Goal: Information Seeking & Learning: Learn about a topic

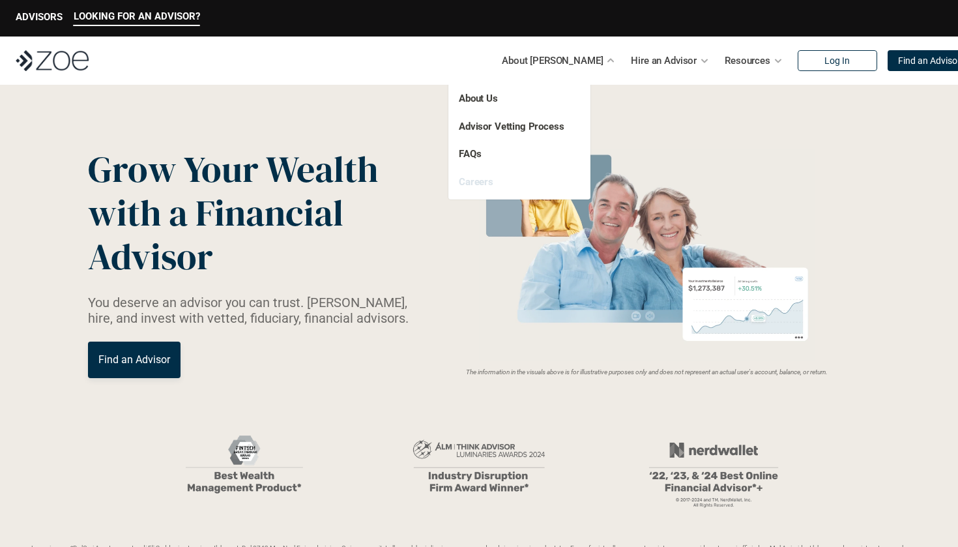
click at [481, 184] on link "Careers" at bounding box center [476, 182] width 35 height 12
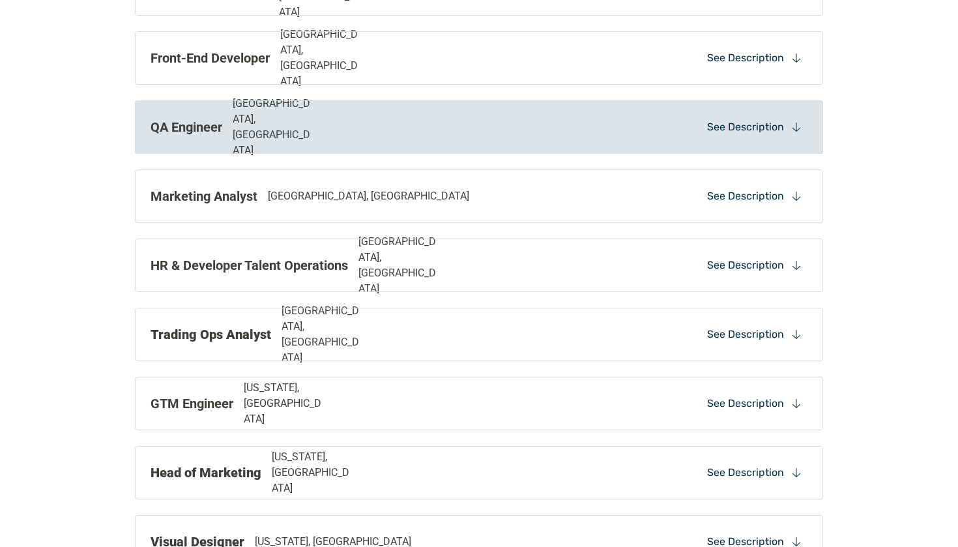
scroll to position [961, 0]
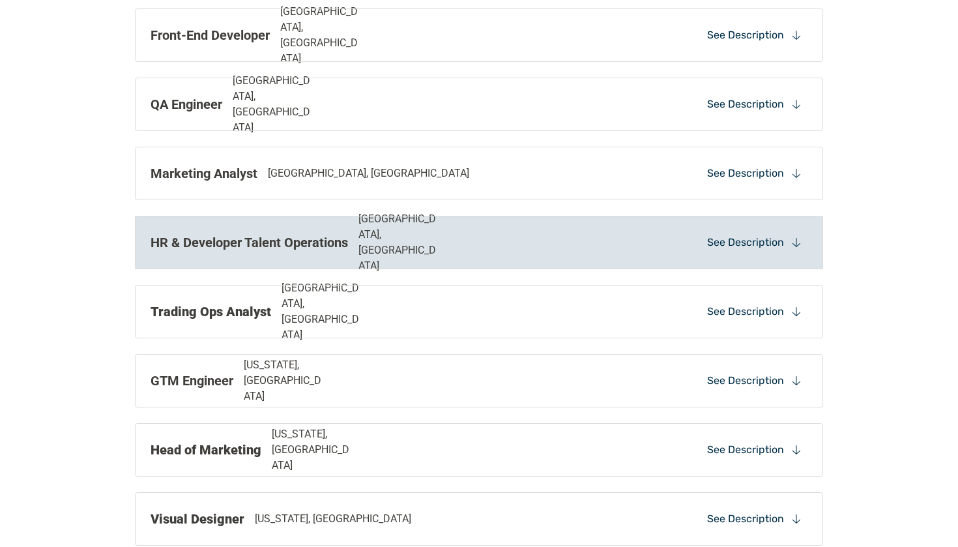
click at [242, 247] on p "HR & Developer Talent Operations" at bounding box center [248, 243] width 197 height 20
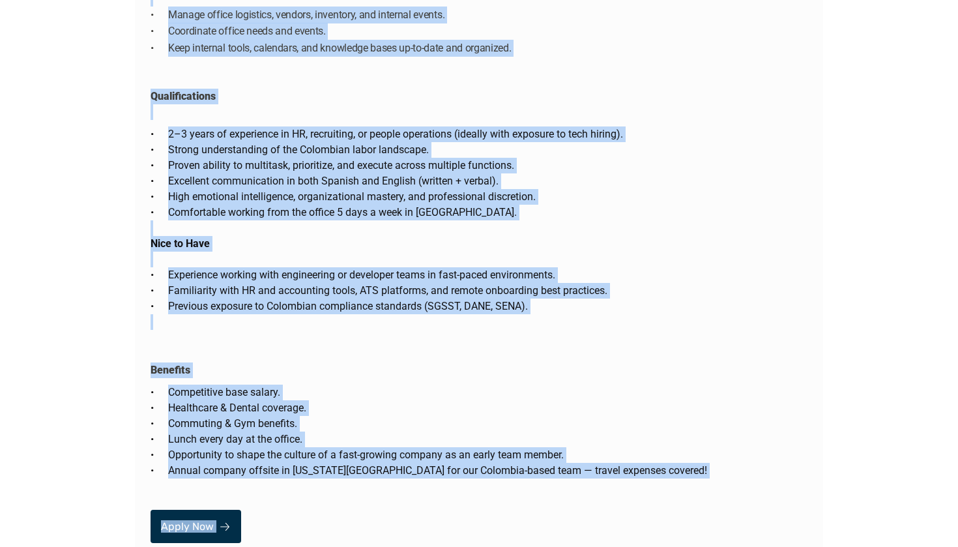
scroll to position [2458, 0]
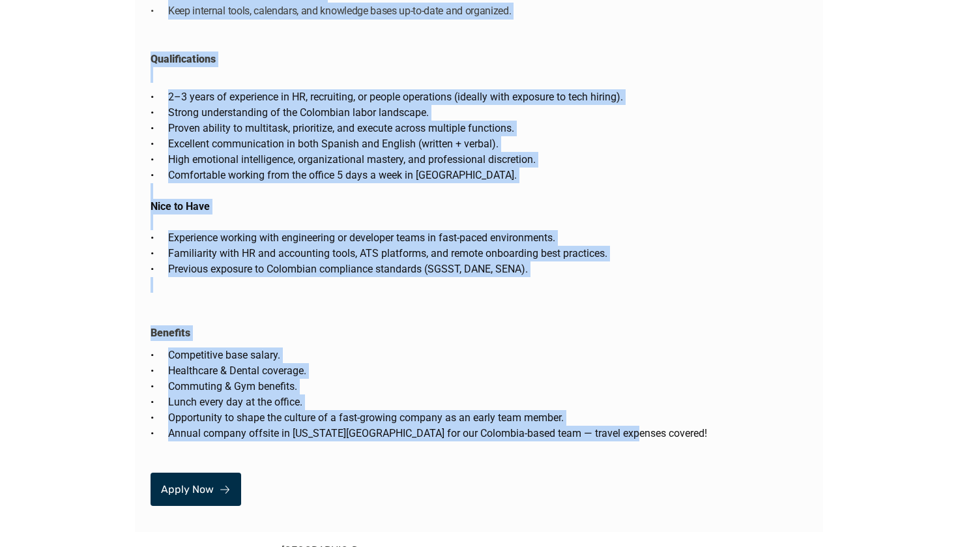
drag, startPoint x: 151, startPoint y: 193, endPoint x: 624, endPoint y: 400, distance: 516.4
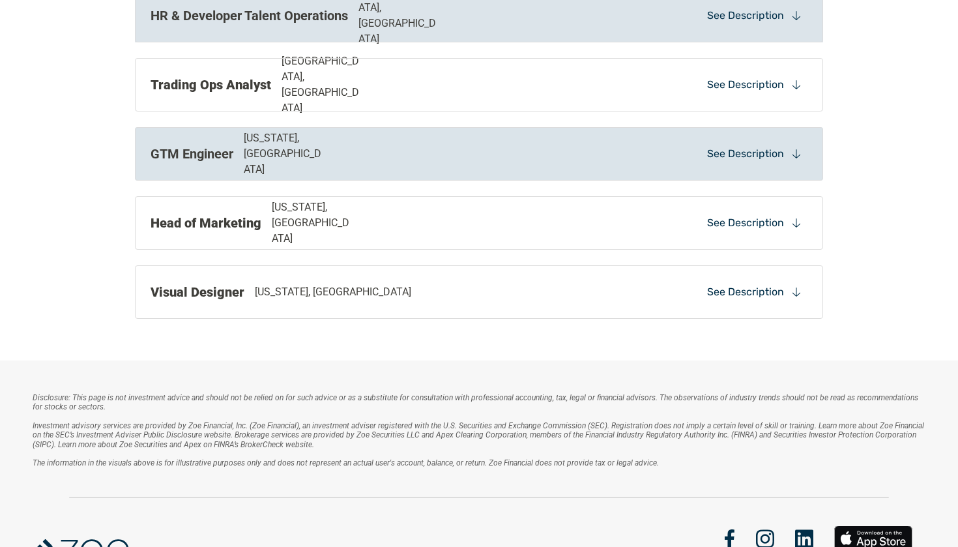
scroll to position [892, 0]
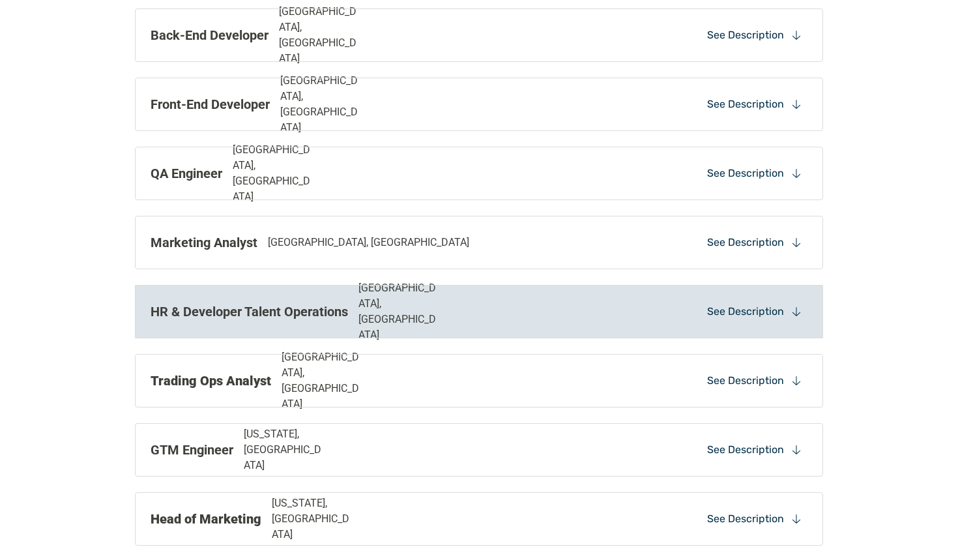
click at [269, 303] on p "HR & Developer Talent Operations" at bounding box center [248, 312] width 197 height 20
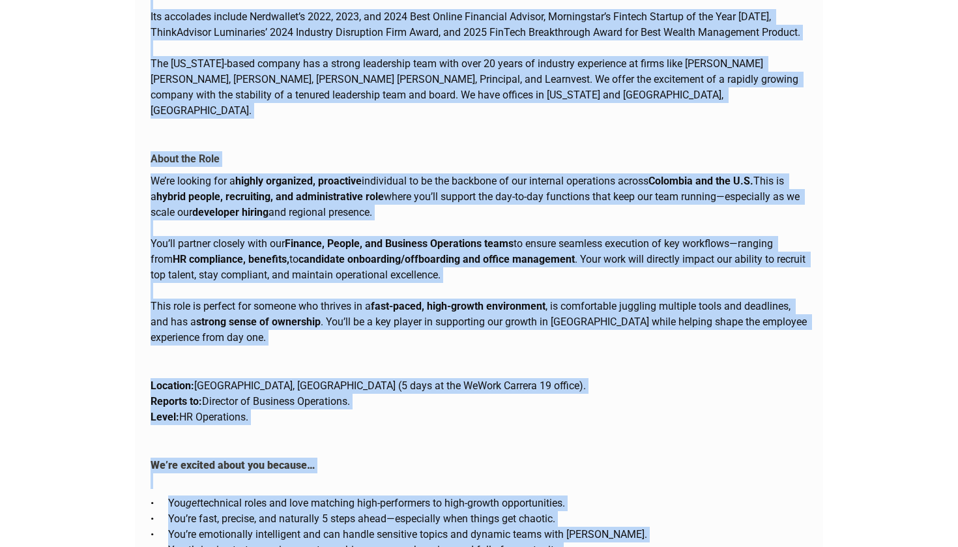
scroll to position [1186, 0]
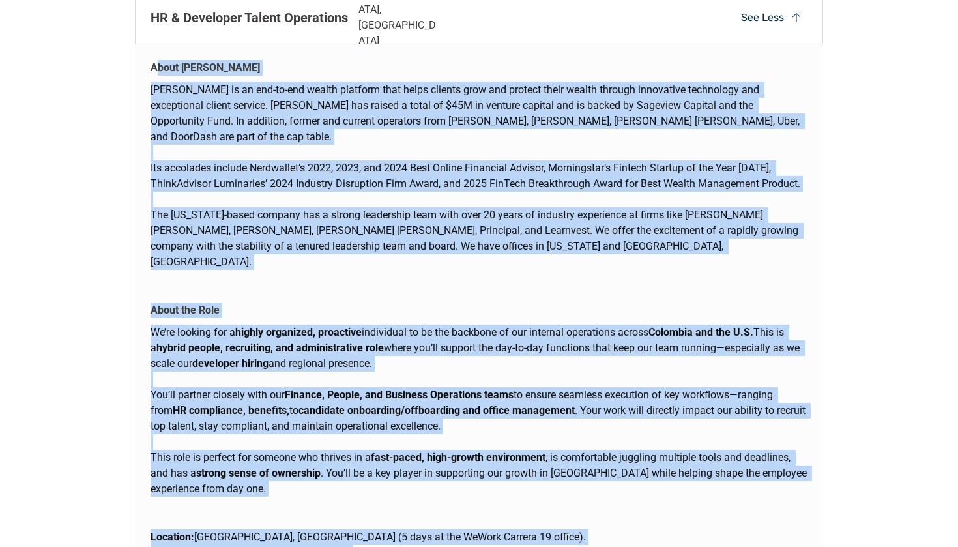
drag, startPoint x: 623, startPoint y: 223, endPoint x: 155, endPoint y: 68, distance: 492.8
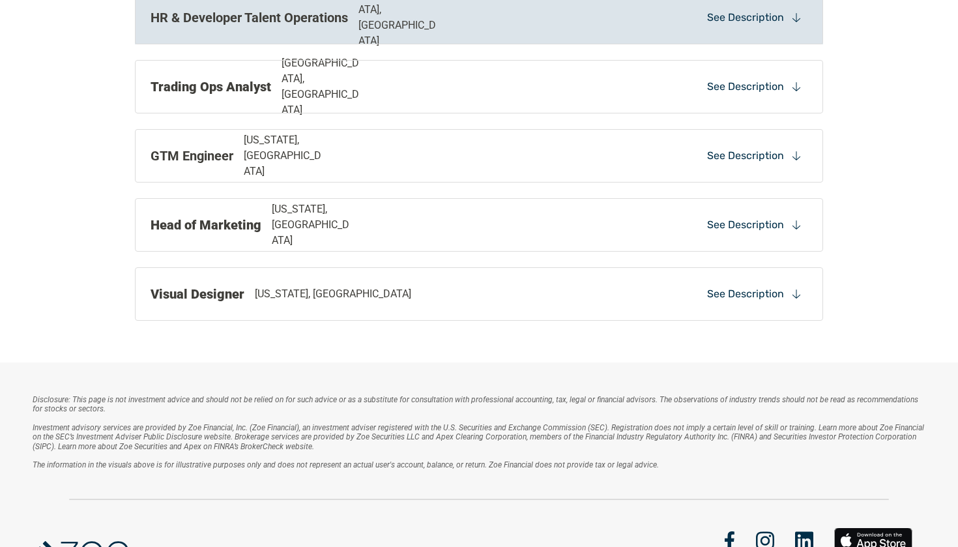
click at [251, 24] on p "HR & Developer Talent Operations" at bounding box center [248, 18] width 197 height 20
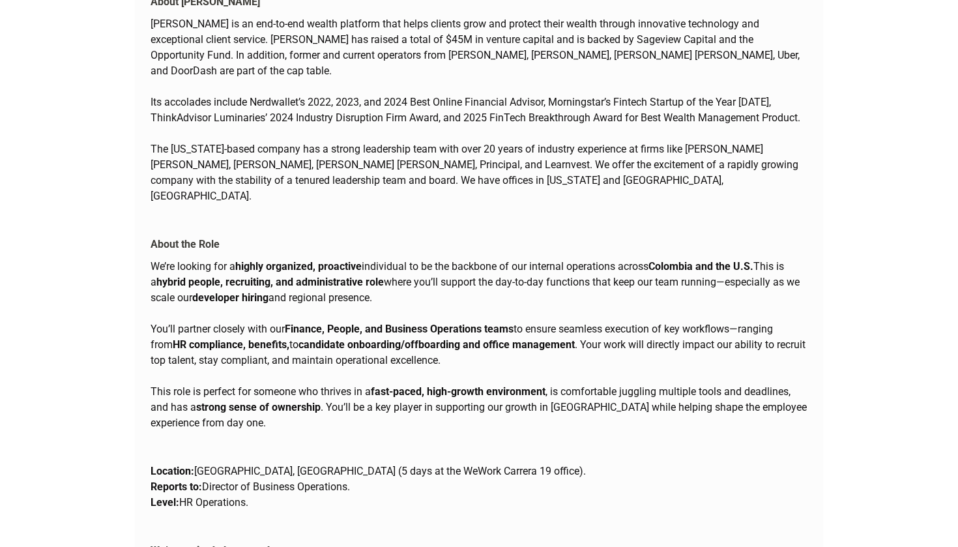
scroll to position [1253, 0]
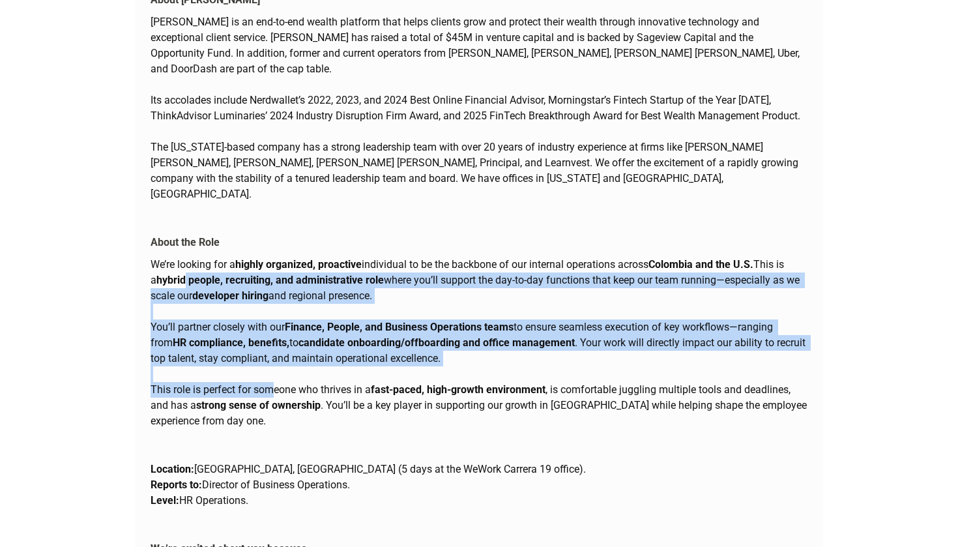
drag, startPoint x: 178, startPoint y: 243, endPoint x: 271, endPoint y: 351, distance: 142.7
click at [271, 351] on div "We’re looking for a highly organized, proactive individual to be the backbone o…" at bounding box center [478, 343] width 657 height 172
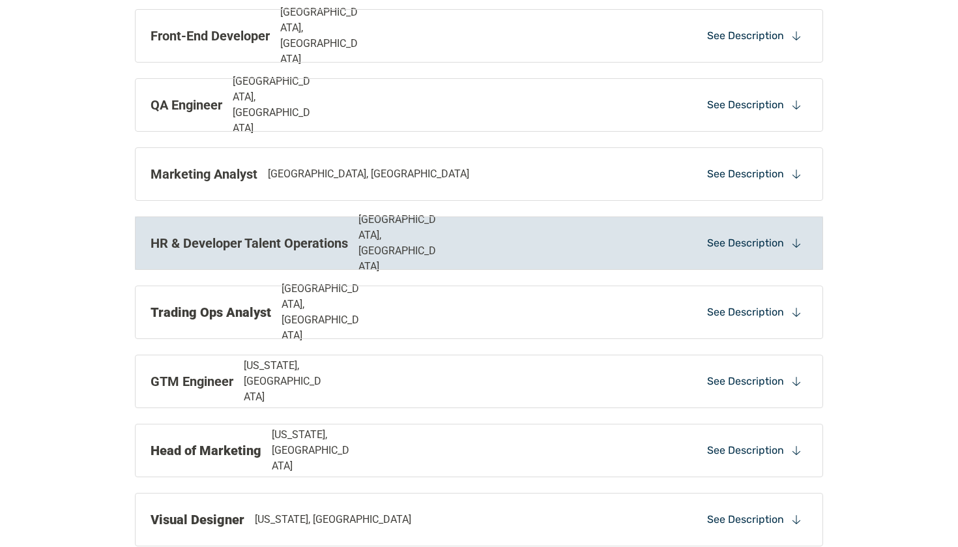
scroll to position [960, 0]
click at [298, 238] on p "HR & Developer Talent Operations" at bounding box center [248, 243] width 197 height 20
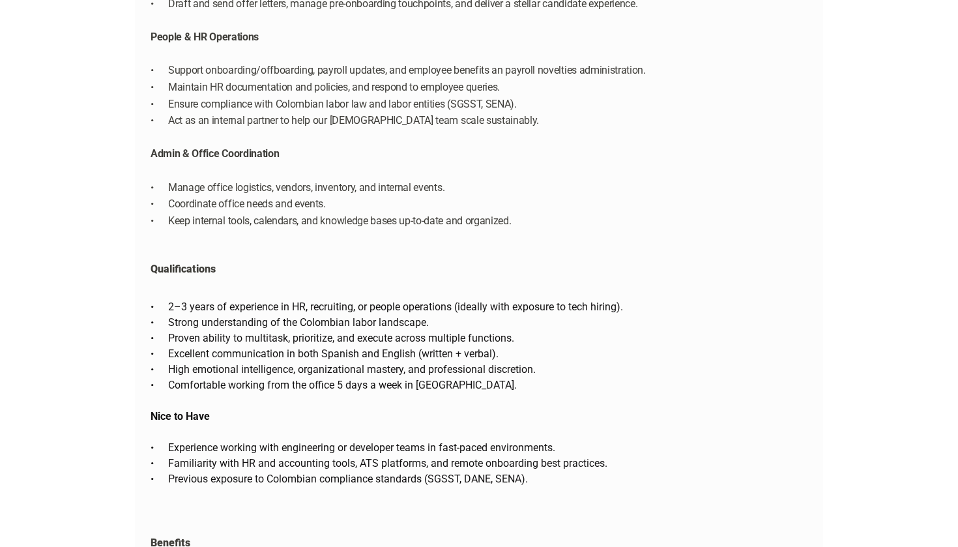
scroll to position [2251, 0]
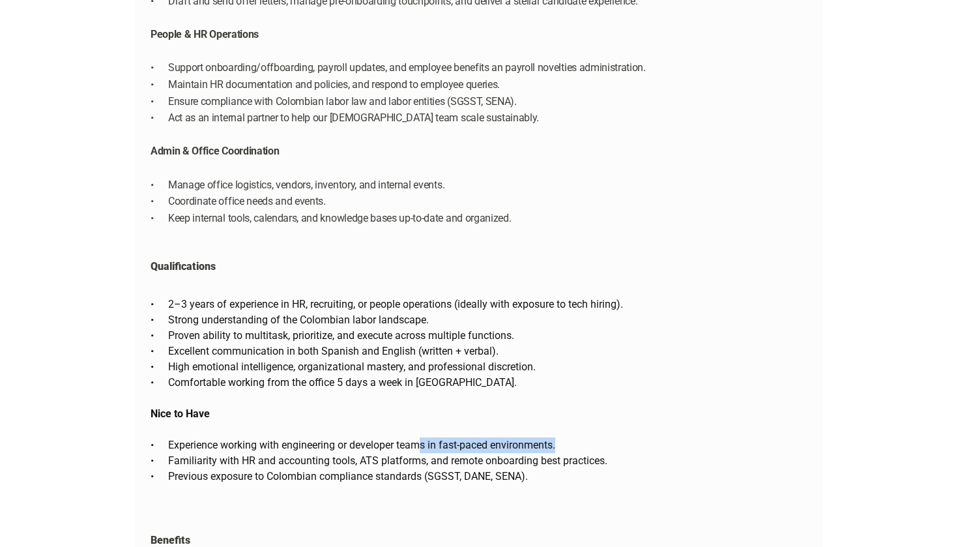
drag, startPoint x: 519, startPoint y: 414, endPoint x: 420, endPoint y: 411, distance: 99.7
click at [420, 437] on p "Experience working with engineering or developer teams in fast-paced environmen…" at bounding box center [487, 445] width 639 height 16
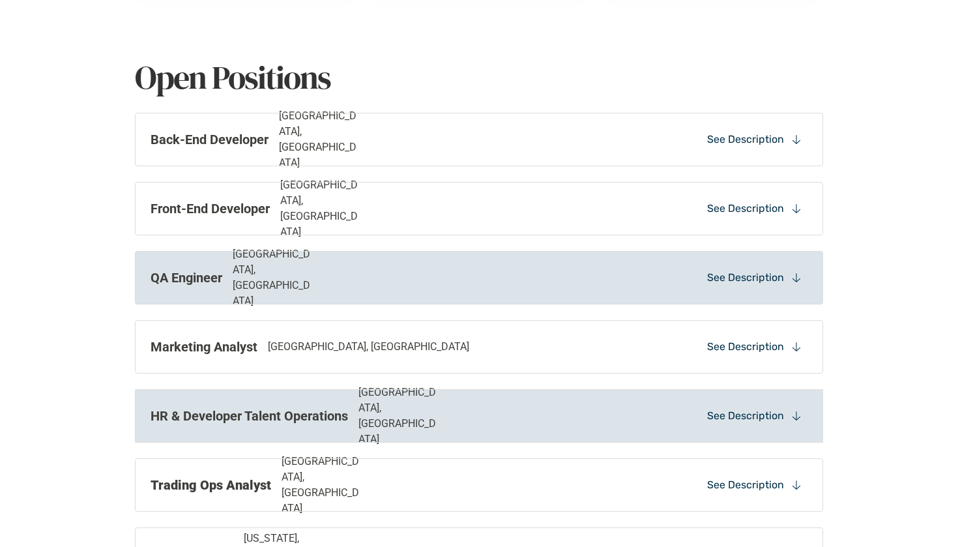
scroll to position [885, 0]
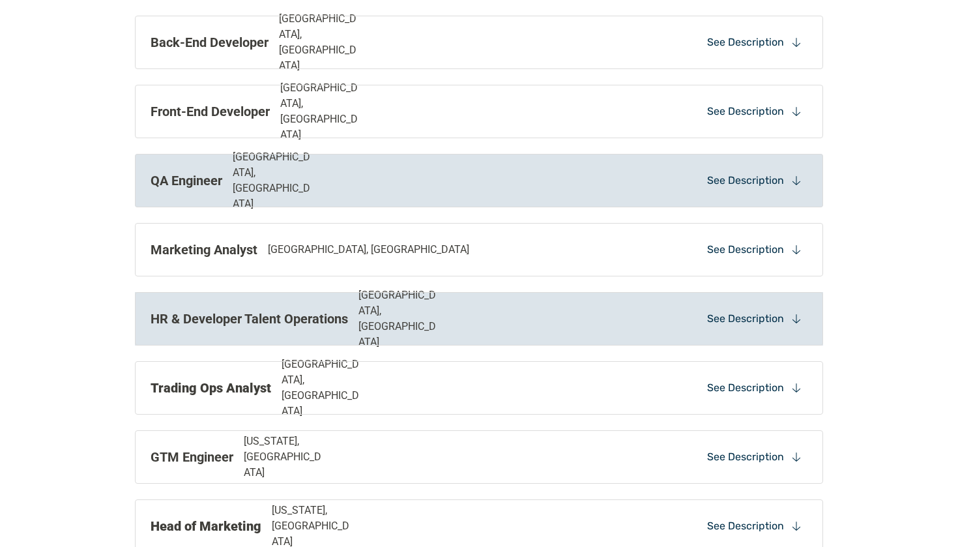
click at [406, 322] on p "[GEOGRAPHIC_DATA], [GEOGRAPHIC_DATA]" at bounding box center [399, 318] width 83 height 63
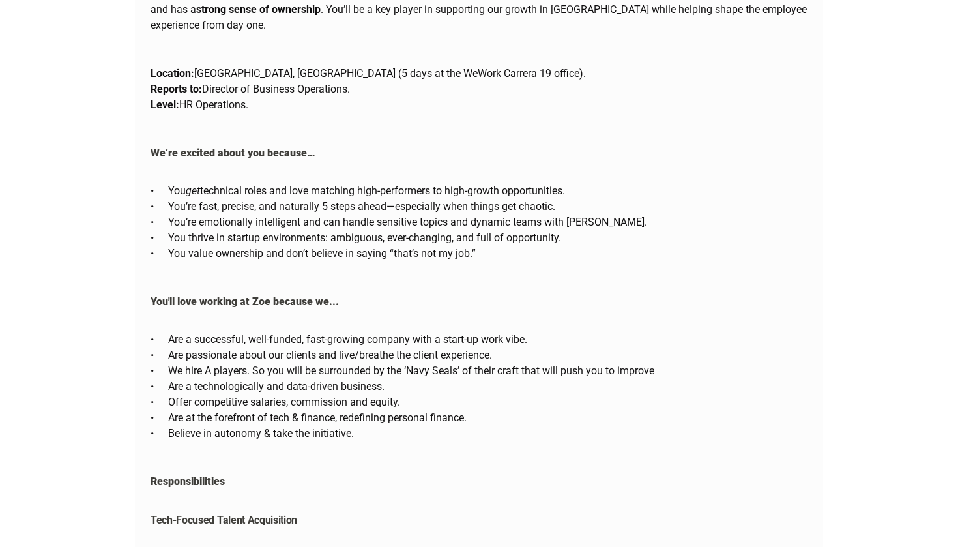
scroll to position [1651, 0]
